Goal: Navigation & Orientation: Find specific page/section

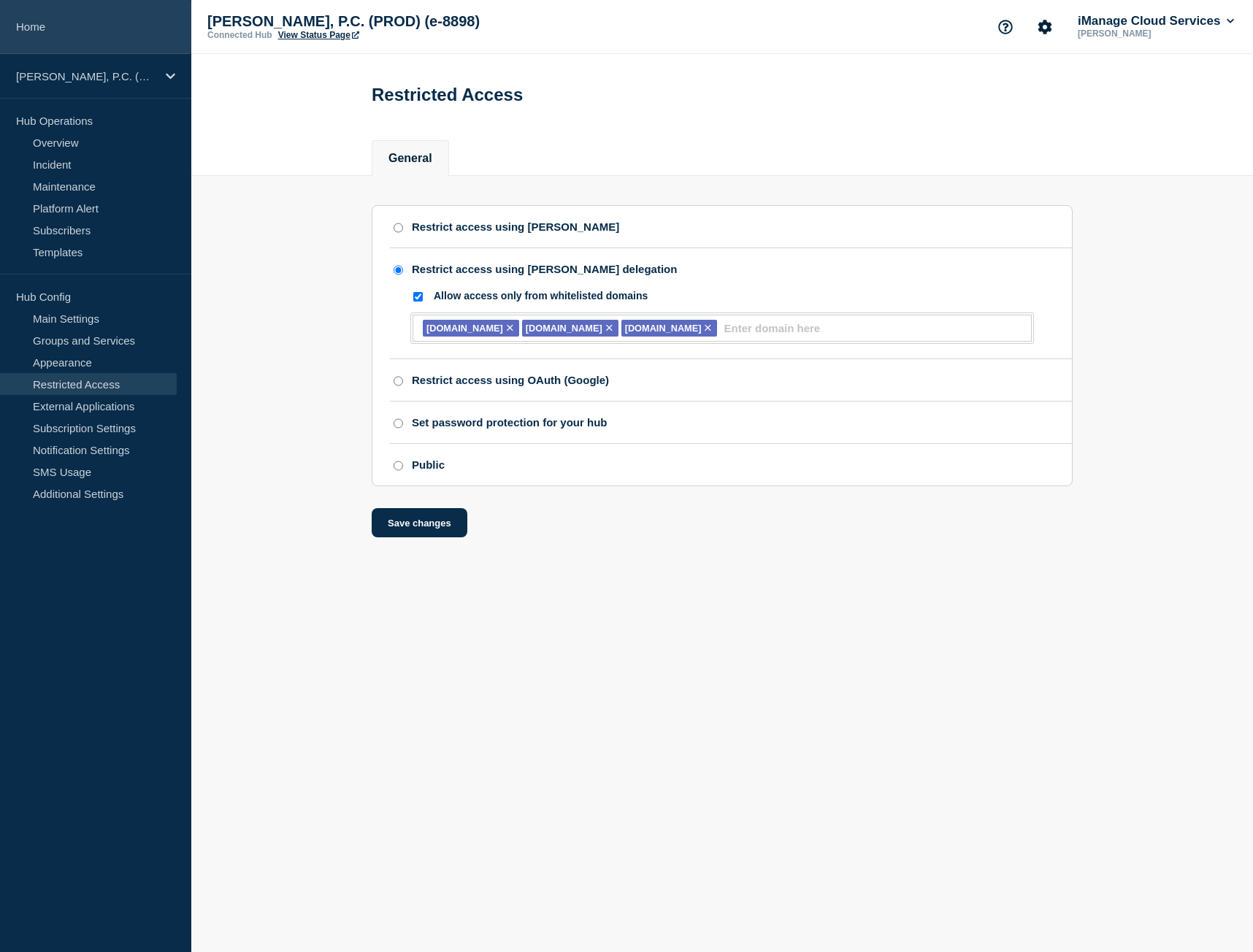
click at [85, 50] on link "Home" at bounding box center [95, 27] width 191 height 54
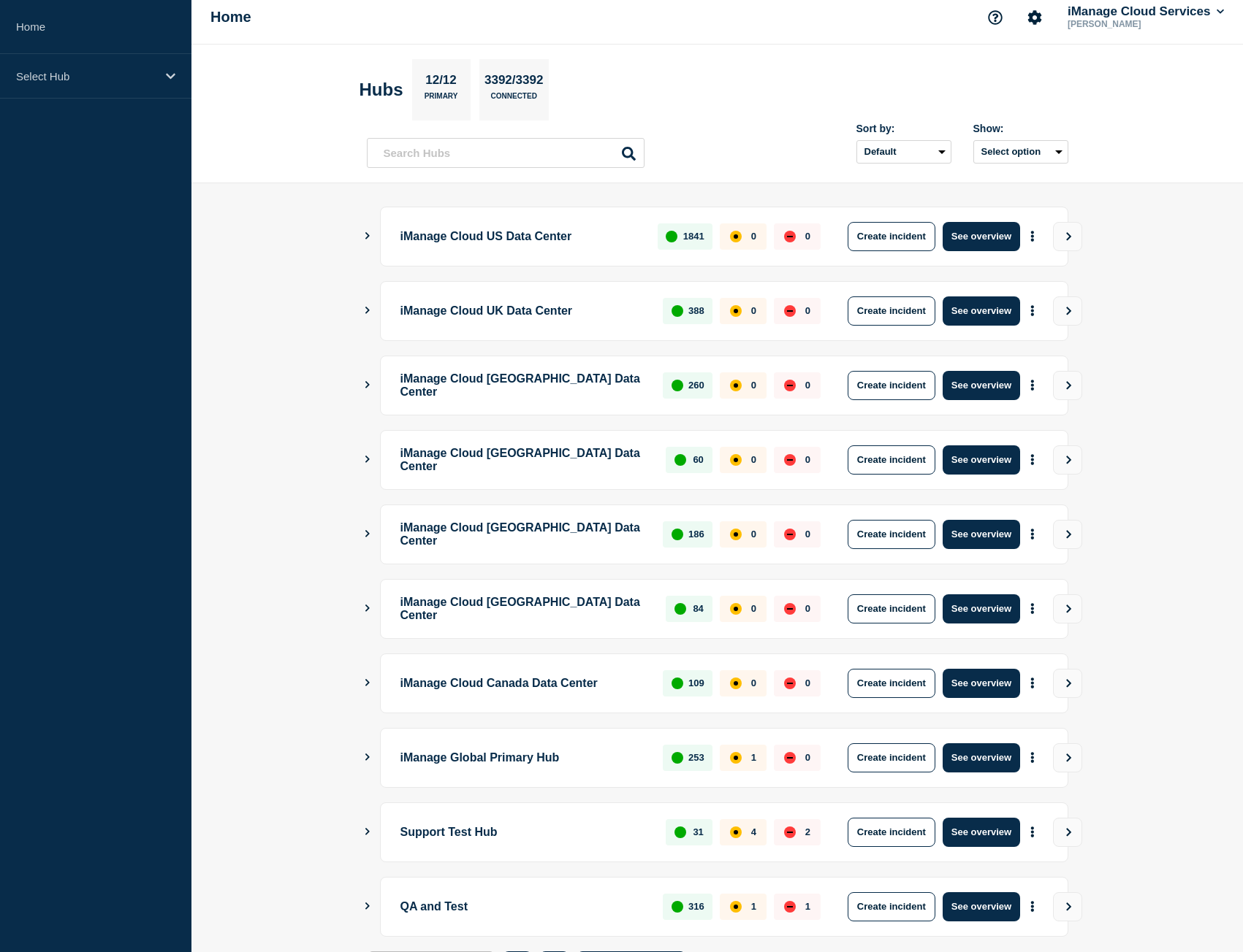
scroll to position [83, 0]
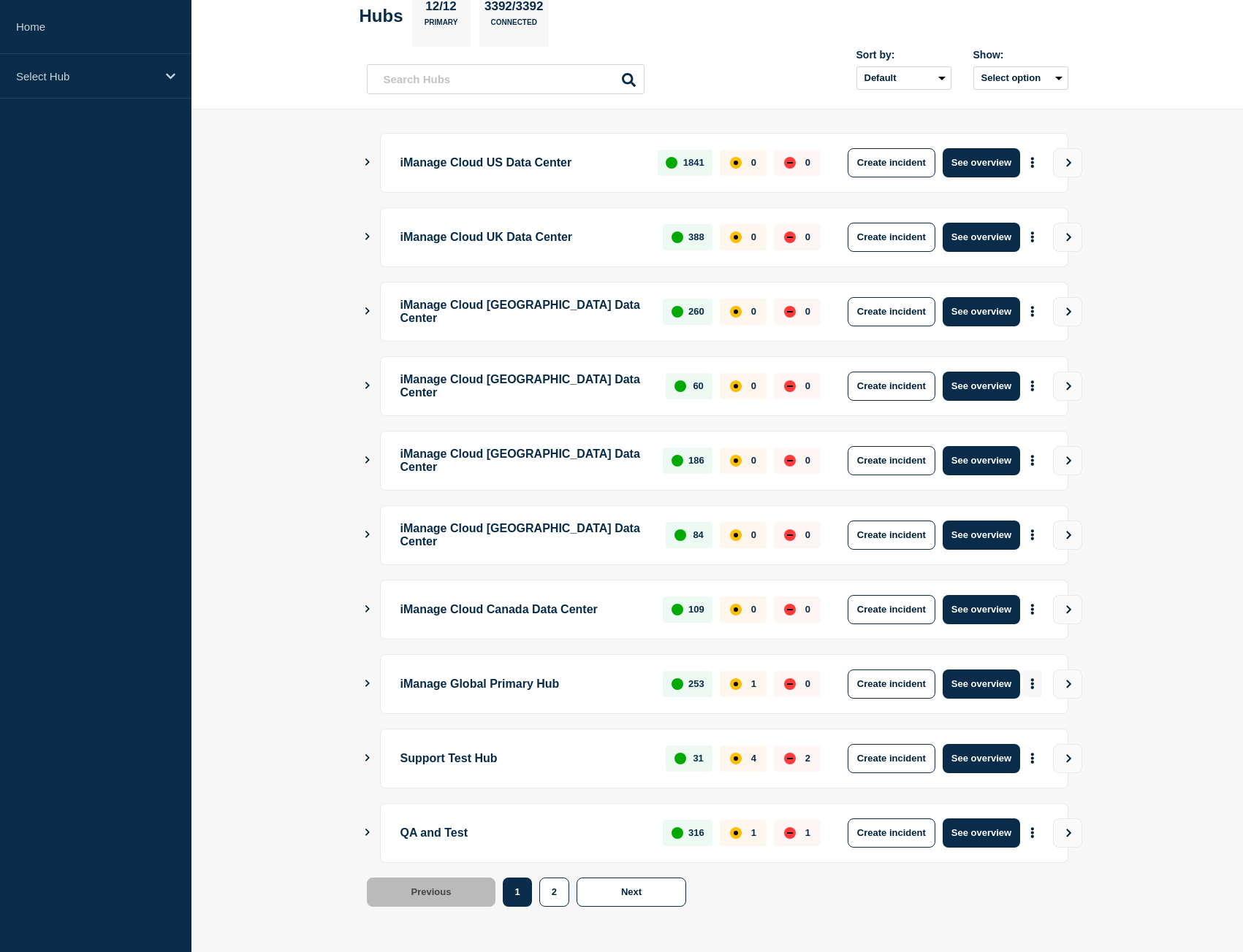
click at [1028, 686] on button "More actions" at bounding box center [1032, 683] width 19 height 27
click at [1035, 746] on link "View Status Page" at bounding box center [1030, 747] width 107 height 13
